Goal: Information Seeking & Learning: Learn about a topic

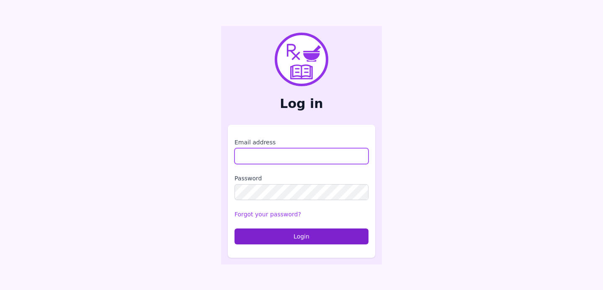
type input "**********"
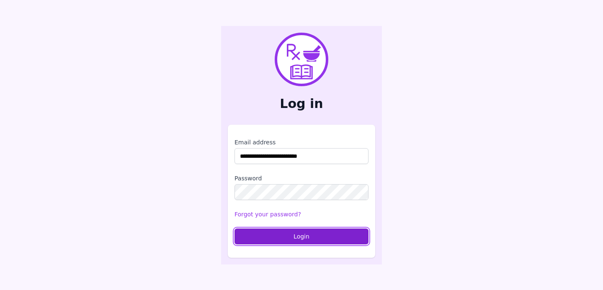
click at [281, 243] on button "Login" at bounding box center [302, 237] width 134 height 16
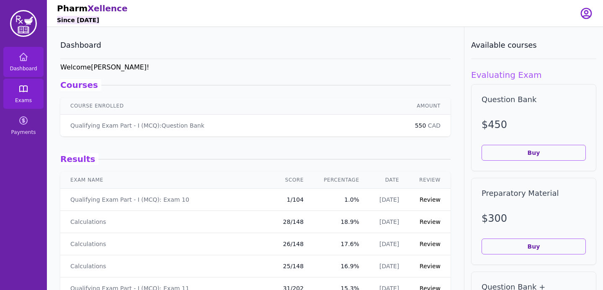
click at [31, 91] on link "Exams" at bounding box center [23, 94] width 40 height 30
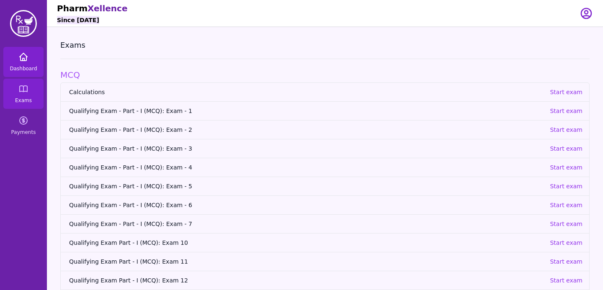
click at [23, 60] on icon at bounding box center [24, 57] width 8 height 8
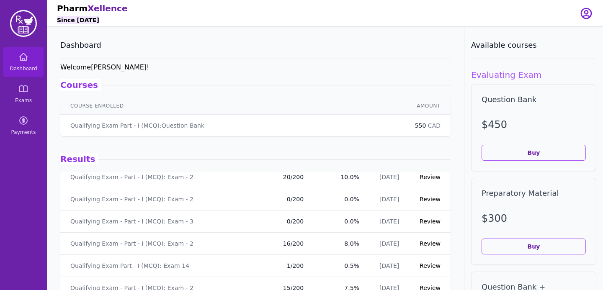
scroll to position [2663, 0]
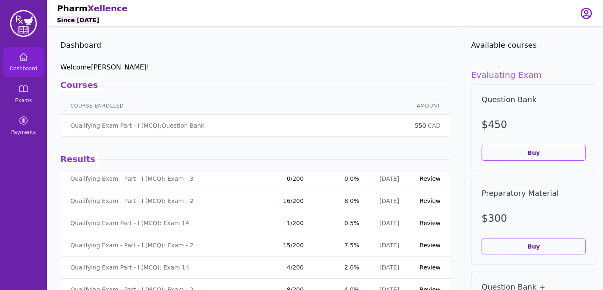
click at [429, 269] on link "Review" at bounding box center [430, 267] width 21 height 7
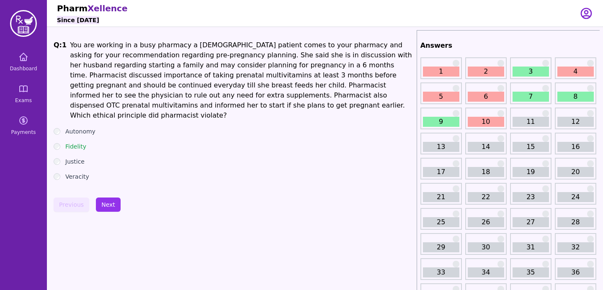
click at [452, 67] on link "1" at bounding box center [441, 72] width 36 height 10
click at [105, 198] on button "Next" at bounding box center [108, 205] width 25 height 14
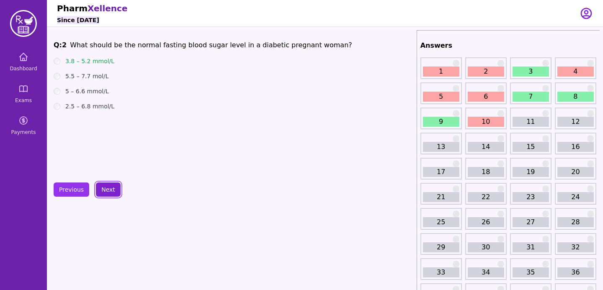
click at [105, 183] on button "Next" at bounding box center [108, 190] width 25 height 14
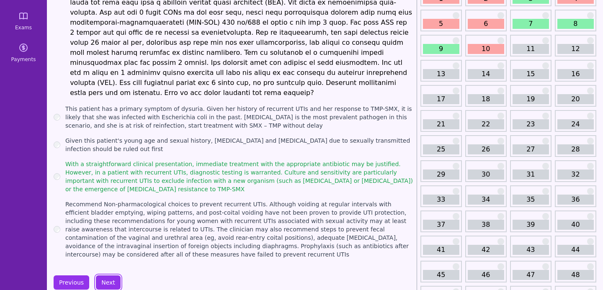
scroll to position [71, 0]
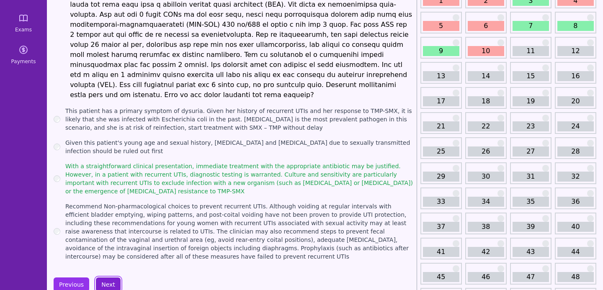
click at [106, 279] on button "Next" at bounding box center [108, 285] width 25 height 14
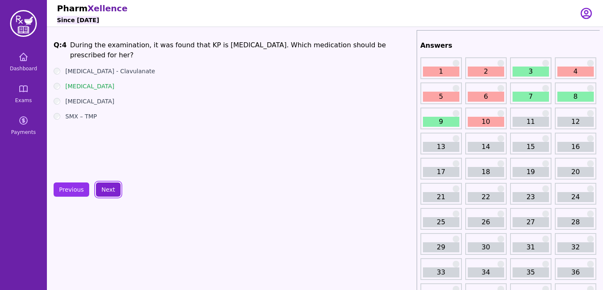
click at [115, 186] on button "Next" at bounding box center [108, 190] width 25 height 14
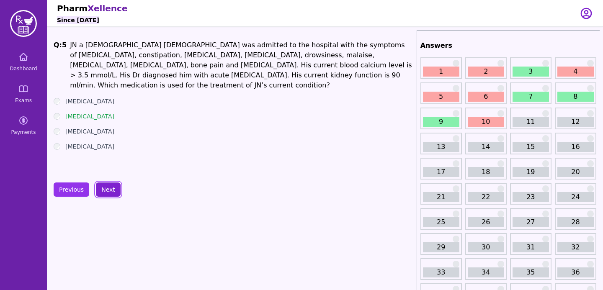
click at [110, 192] on button "Next" at bounding box center [108, 190] width 25 height 14
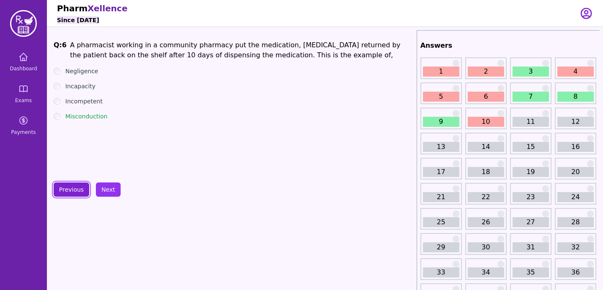
click at [84, 189] on button "Previous" at bounding box center [72, 190] width 36 height 14
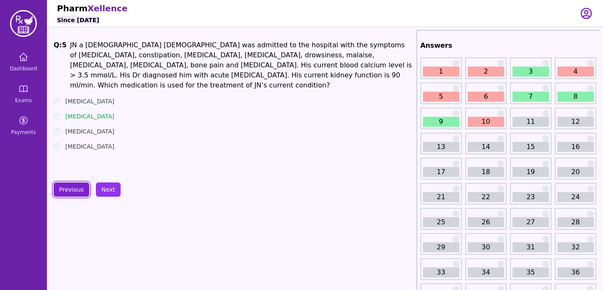
click at [84, 189] on button "Previous" at bounding box center [72, 190] width 36 height 14
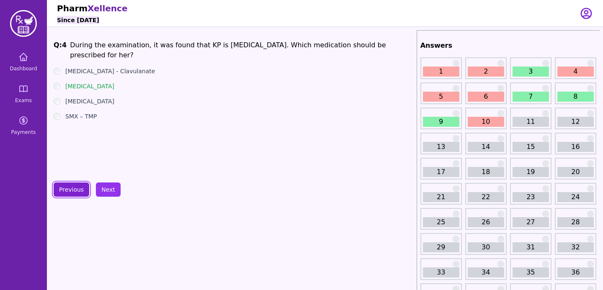
click at [84, 189] on button "Previous" at bounding box center [72, 190] width 36 height 14
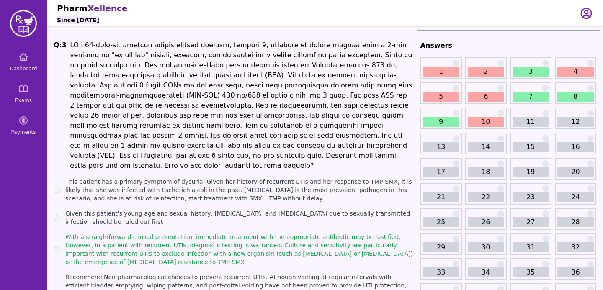
drag, startPoint x: 68, startPoint y: 43, endPoint x: 138, endPoint y: 251, distance: 219.1
click at [138, 251] on div "Q: 3 This patient has a primary symptom of dysuria. Given her history of recurr…" at bounding box center [234, 186] width 360 height 292
copy div "KP a [DEMOGRAPHIC_DATA] healthy [DEMOGRAPHIC_DATA] college student, gravida 0, …"
click at [288, 44] on h1 at bounding box center [242, 105] width 344 height 131
